Goal: Information Seeking & Learning: Learn about a topic

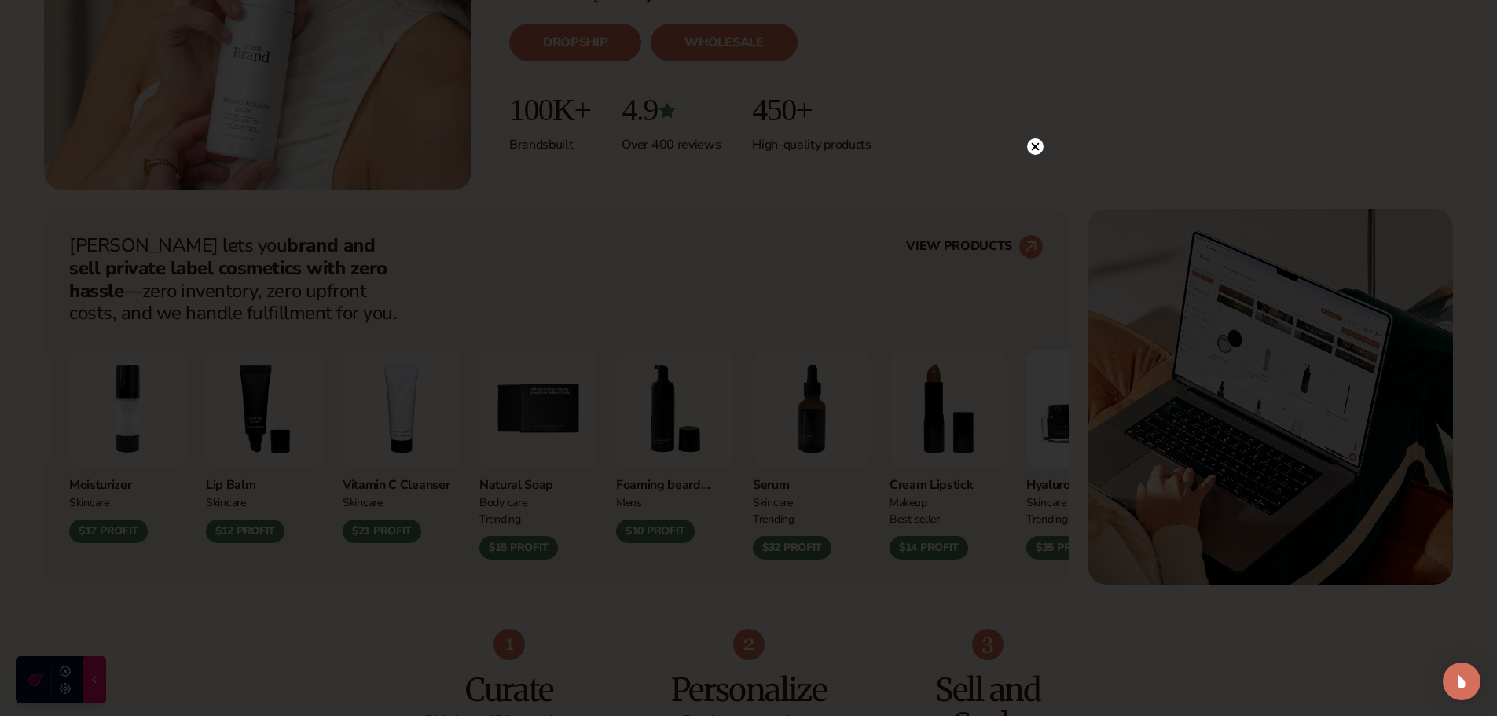
scroll to position [471, 0]
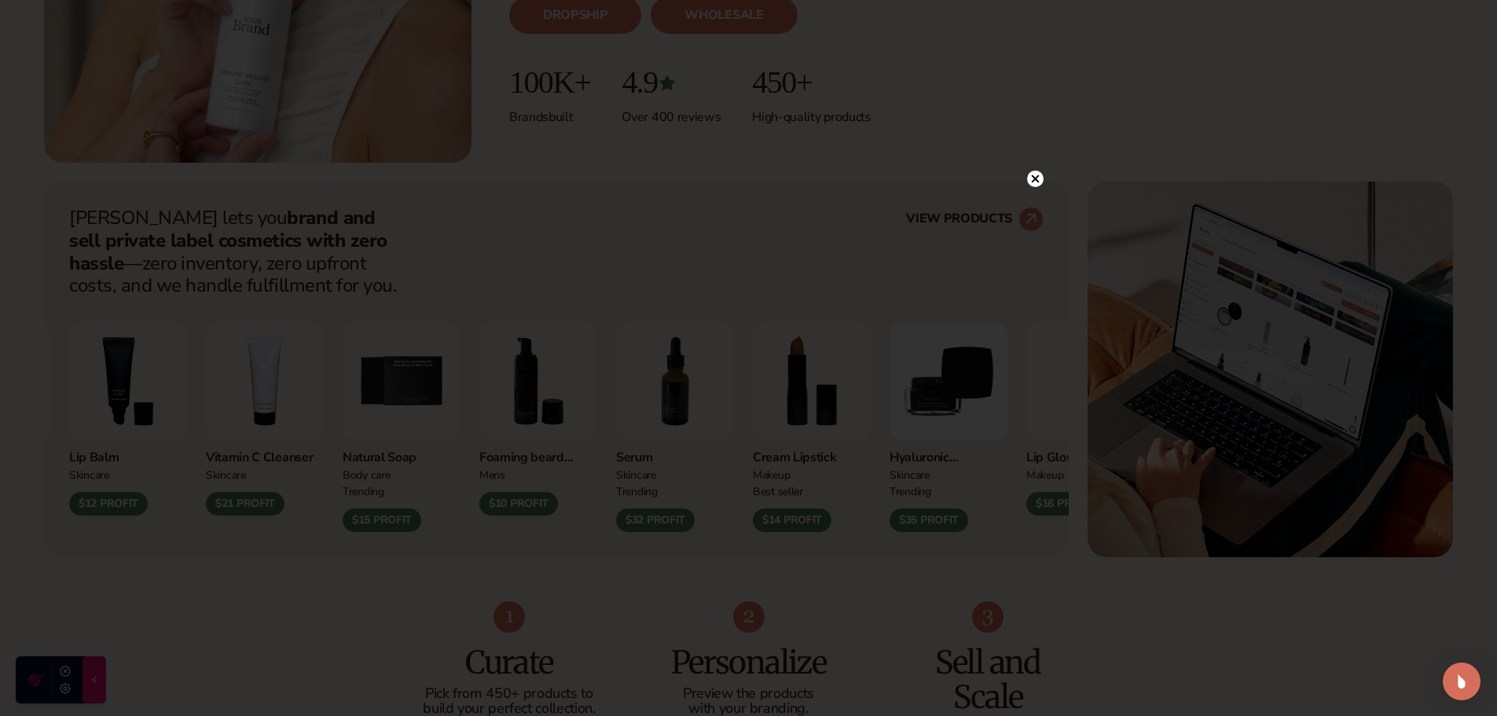
click at [1034, 178] on icon at bounding box center [1035, 179] width 8 height 8
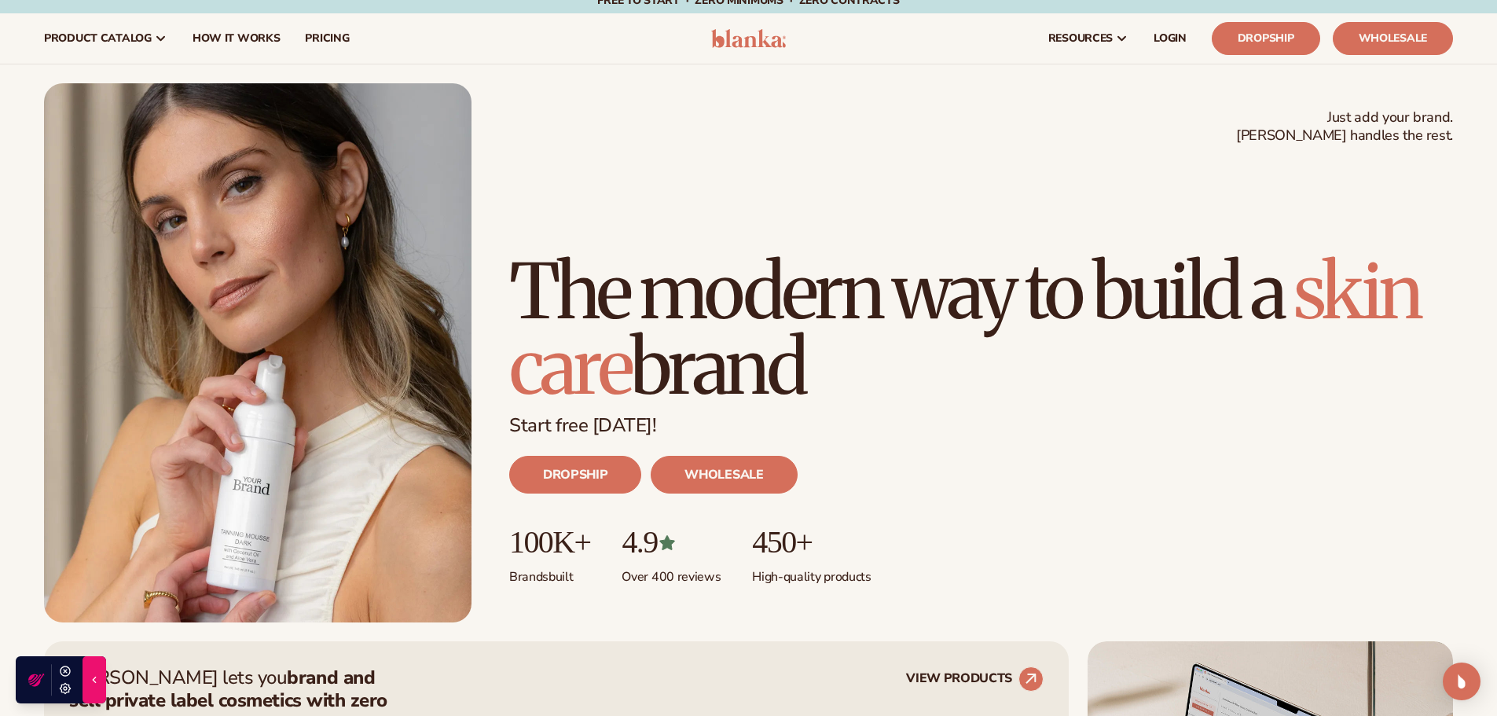
scroll to position [0, 0]
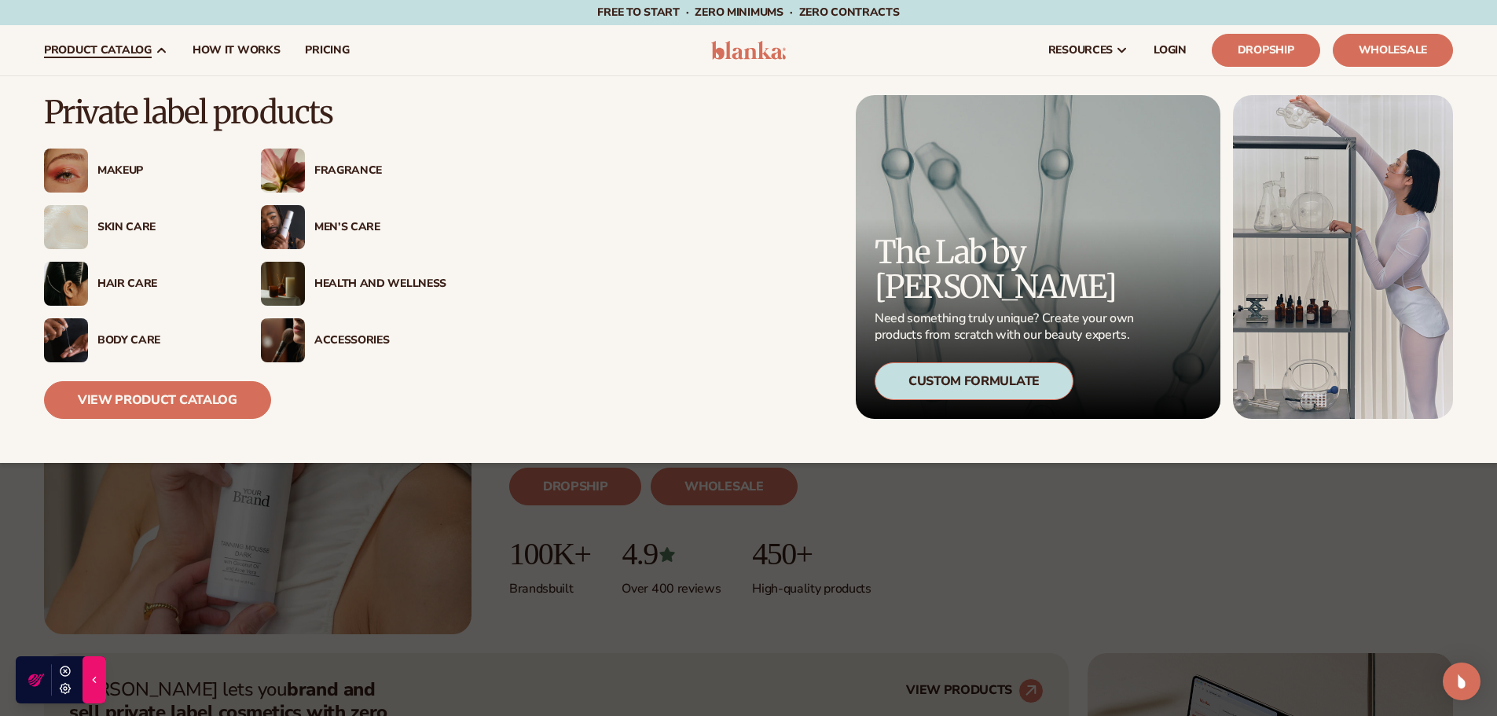
click at [119, 335] on div "Body Care" at bounding box center [163, 340] width 132 height 13
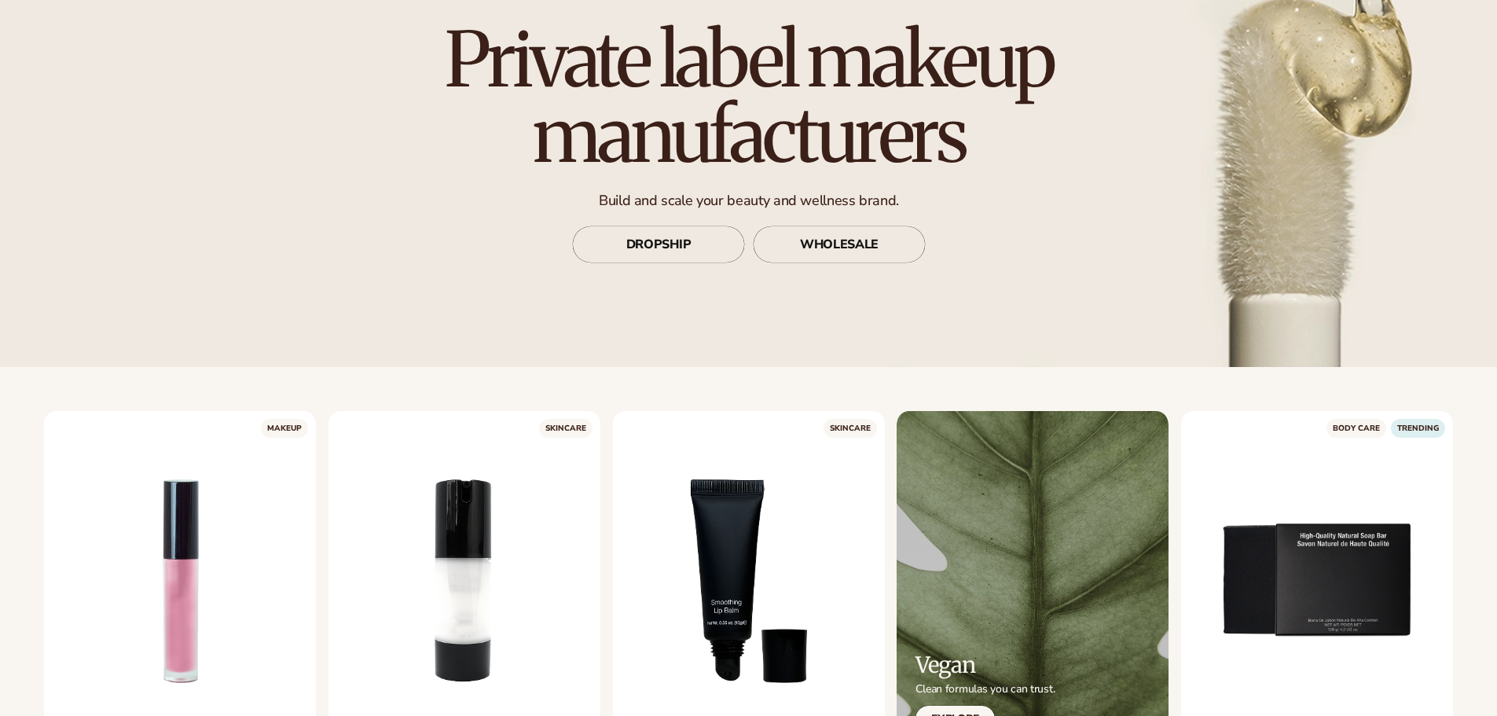
scroll to position [157, 0]
click at [681, 244] on link "DROPSHIP" at bounding box center [658, 245] width 173 height 38
